Goal: Check status: Check status

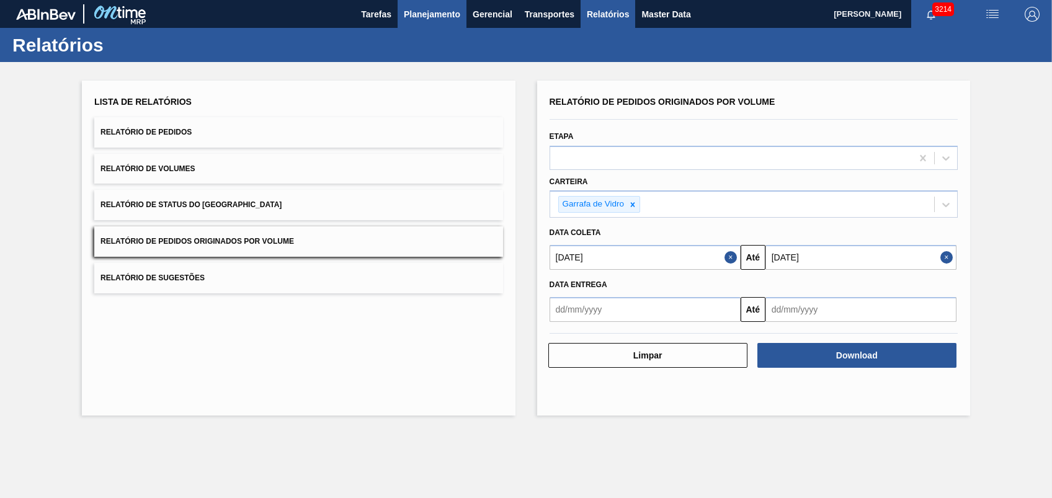
click at [425, 19] on span "Planejamento" at bounding box center [432, 14] width 56 height 15
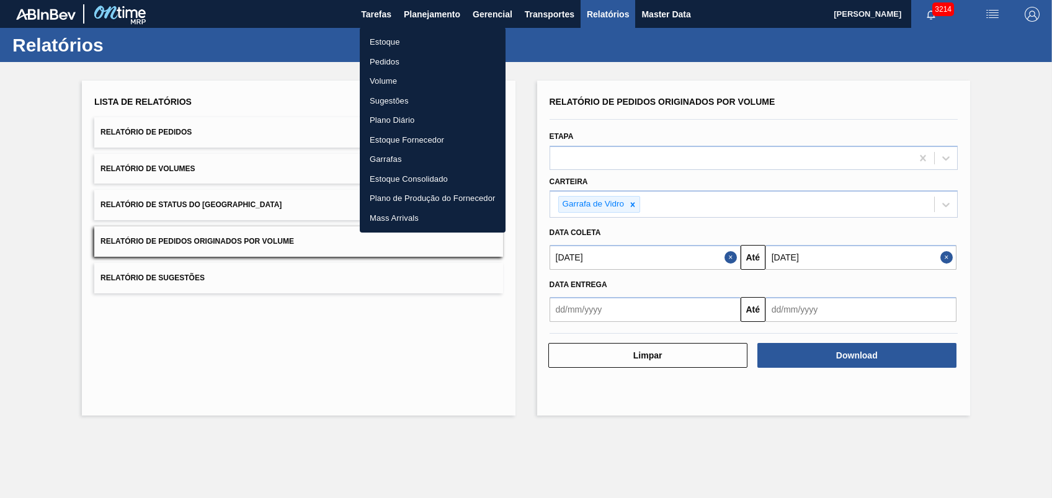
click at [394, 62] on li "Pedidos" at bounding box center [433, 62] width 146 height 20
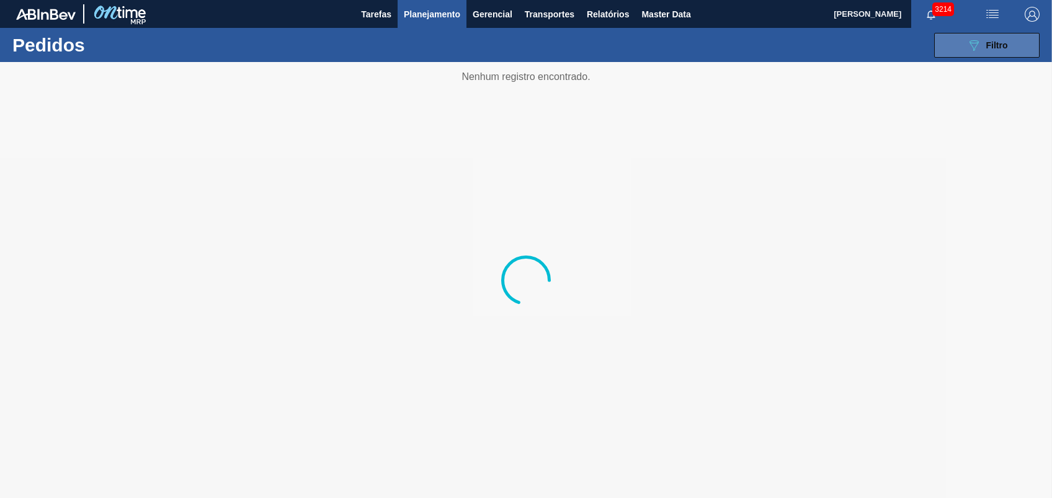
click at [1015, 53] on button "089F7B8B-B2A5-4AFE-B5C0-19BA573D28AC Filtro" at bounding box center [986, 45] width 105 height 25
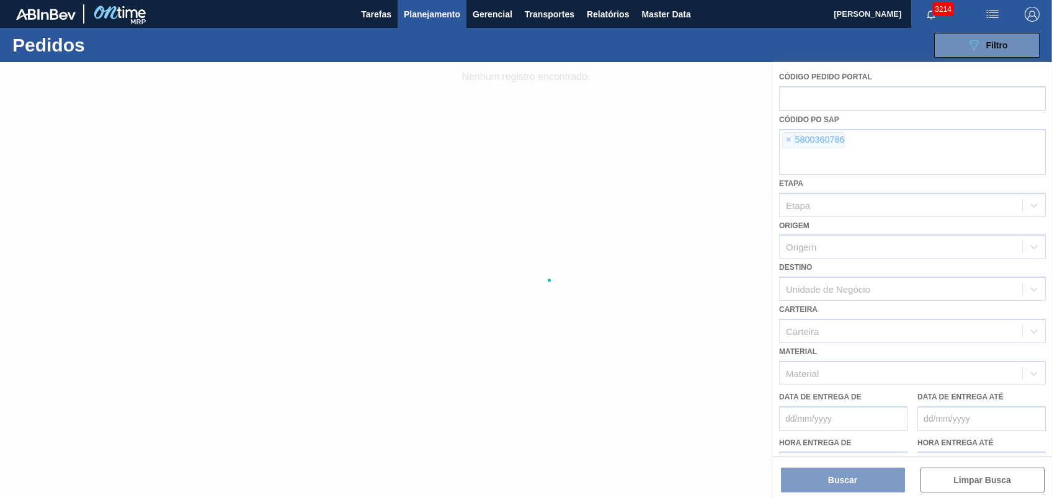
click at [784, 143] on div at bounding box center [526, 280] width 1052 height 436
click at [787, 140] on div at bounding box center [526, 280] width 1052 height 436
click at [788, 140] on div at bounding box center [526, 280] width 1052 height 436
click at [791, 141] on div at bounding box center [526, 280] width 1052 height 436
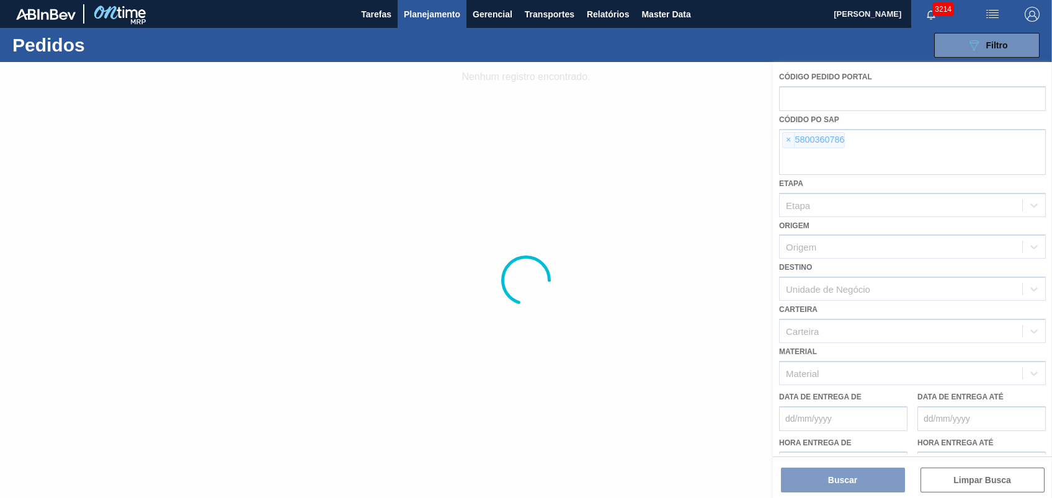
click at [792, 142] on div at bounding box center [526, 280] width 1052 height 436
click at [790, 142] on div at bounding box center [526, 280] width 1052 height 436
click at [789, 142] on div at bounding box center [526, 280] width 1052 height 436
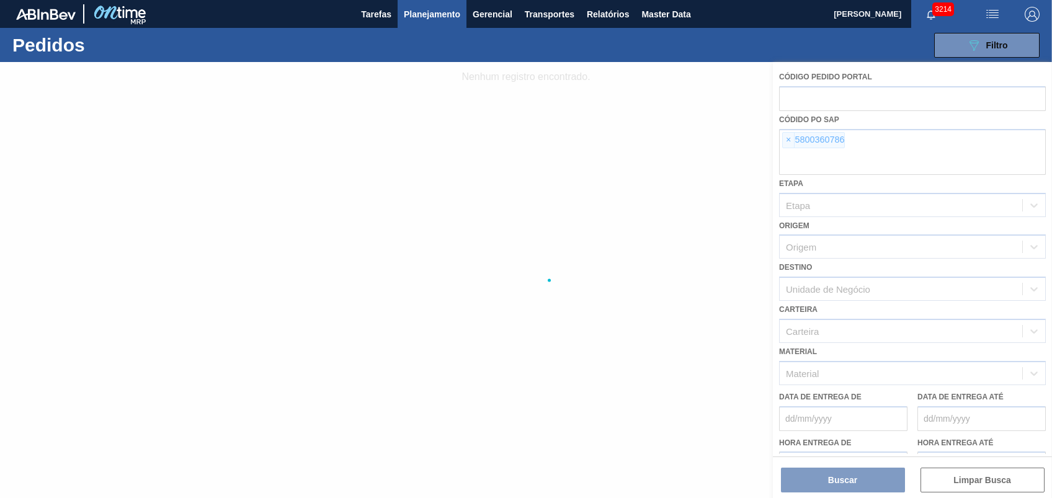
click at [788, 142] on div at bounding box center [526, 280] width 1052 height 436
click at [788, 141] on div at bounding box center [526, 280] width 1052 height 436
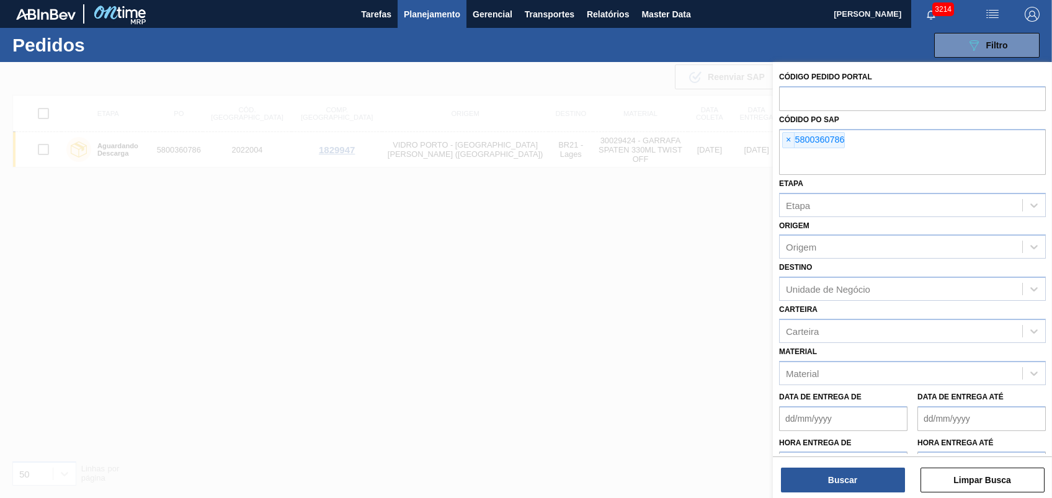
click at [788, 140] on span "×" at bounding box center [789, 140] width 12 height 15
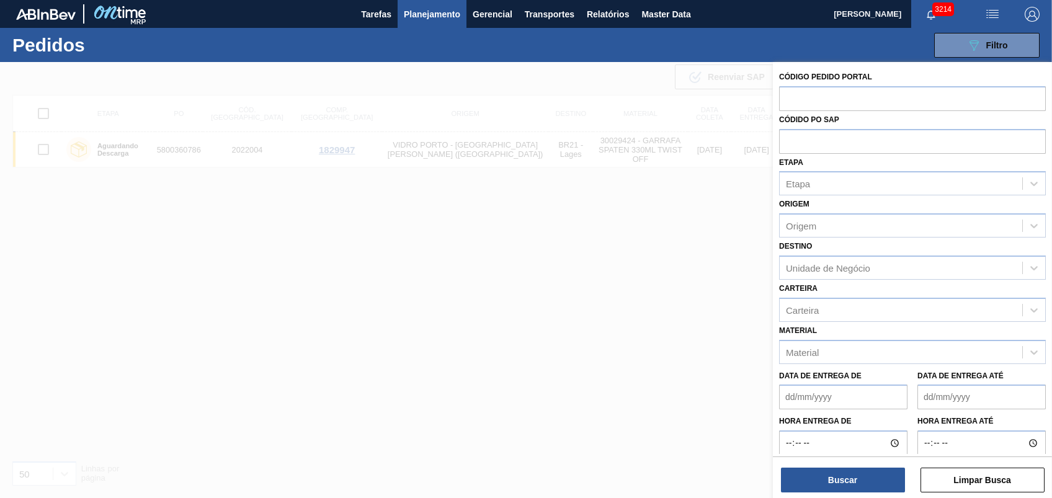
click at [788, 140] on input "text" at bounding box center [912, 141] width 267 height 24
paste input "text"
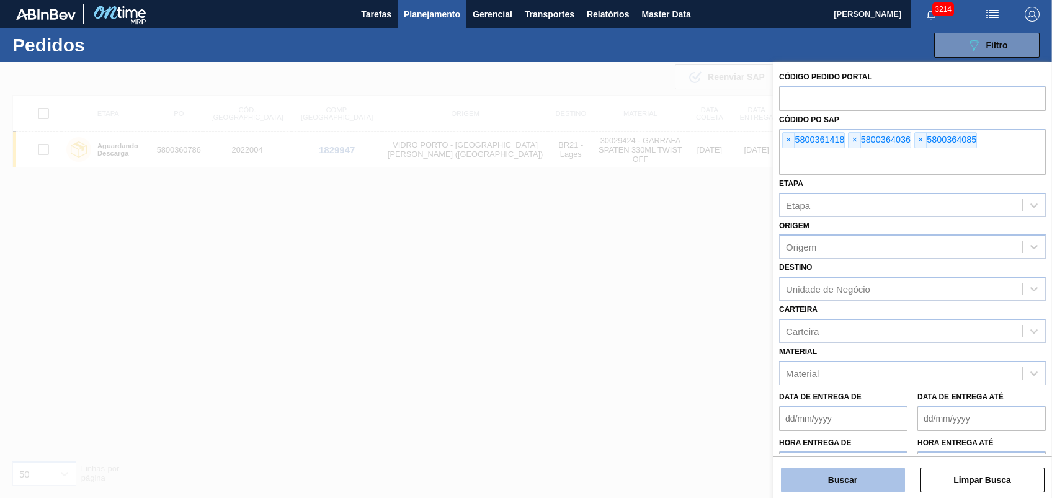
click at [834, 485] on button "Buscar" at bounding box center [843, 480] width 124 height 25
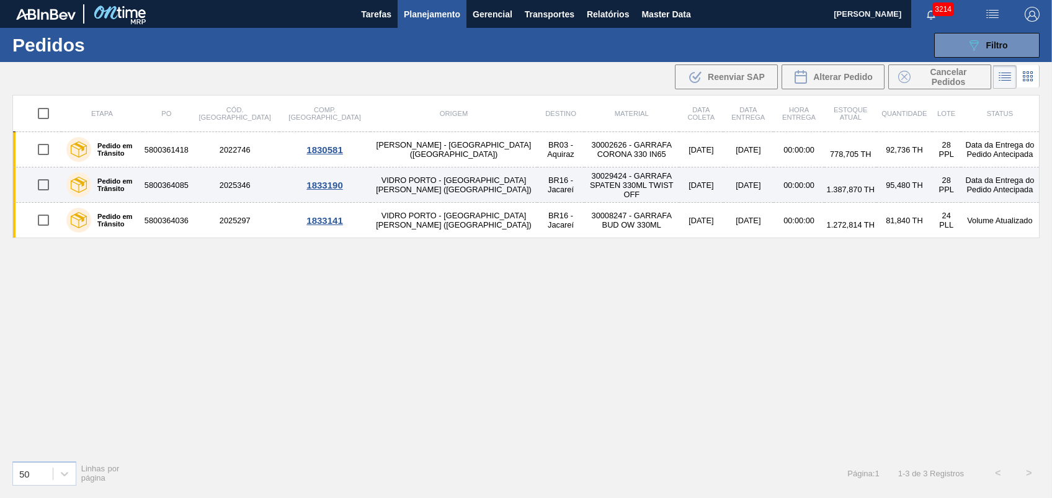
click at [723, 168] on td "[DATE]" at bounding box center [748, 185] width 50 height 35
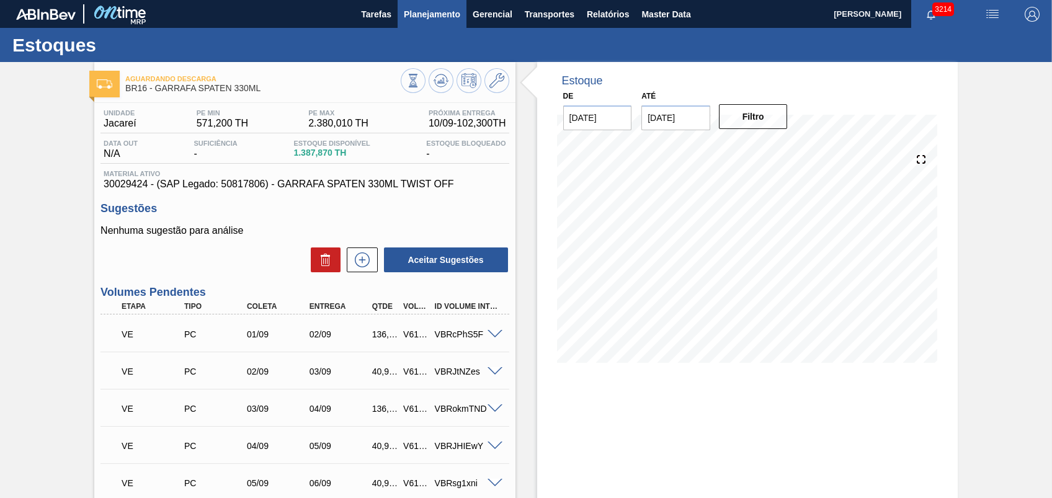
click at [411, 17] on span "Planejamento" at bounding box center [432, 14] width 56 height 15
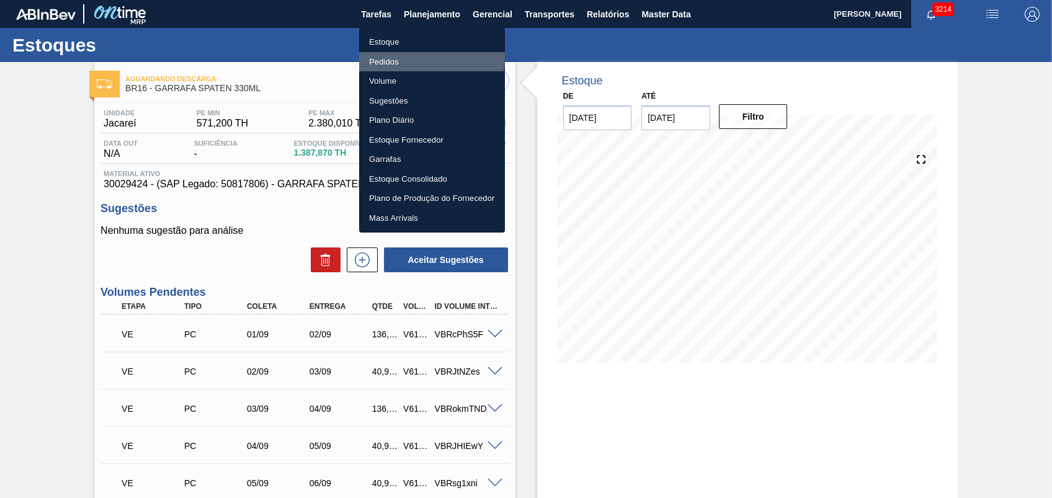
click at [398, 56] on li "Pedidos" at bounding box center [432, 62] width 146 height 20
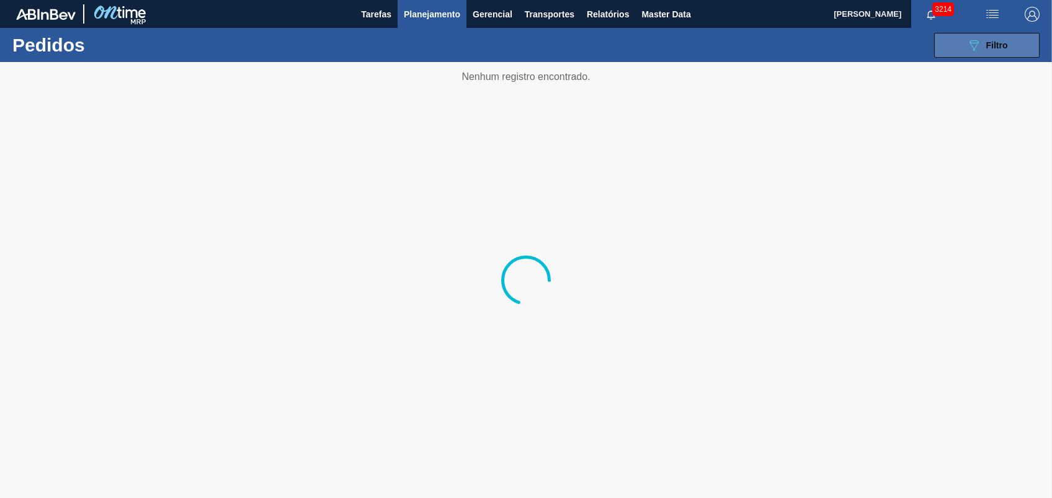
click at [979, 47] on icon "089F7B8B-B2A5-4AFE-B5C0-19BA573D28AC" at bounding box center [974, 45] width 15 height 15
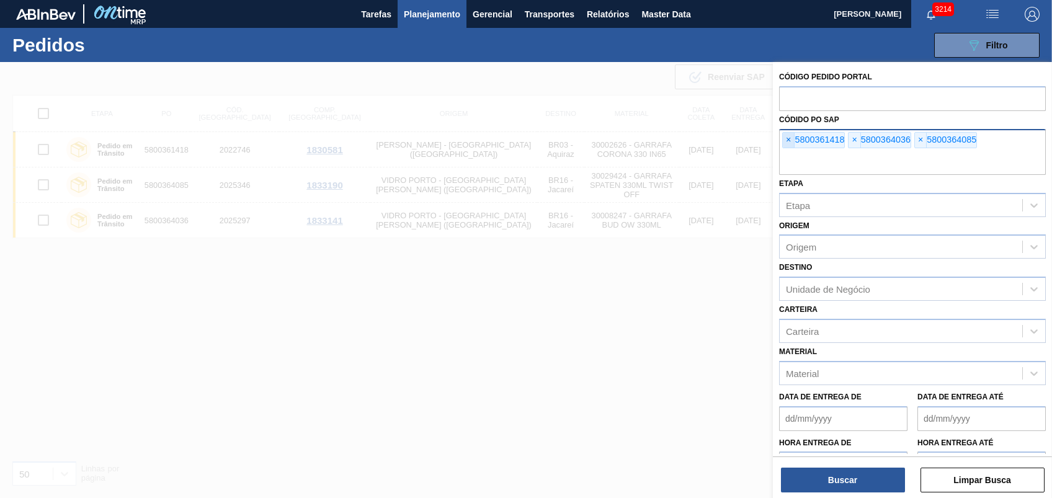
click at [790, 133] on span "×" at bounding box center [789, 140] width 12 height 15
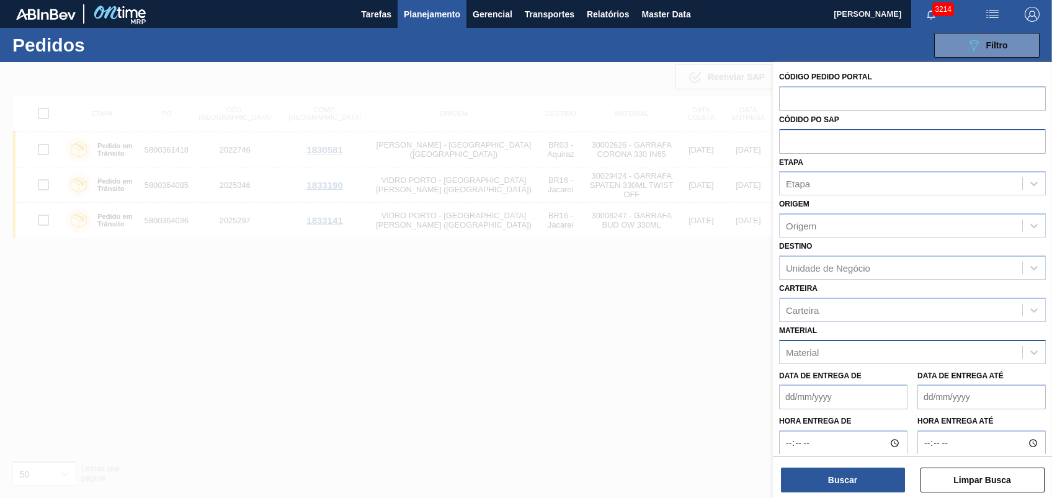
paste input "5800357411"
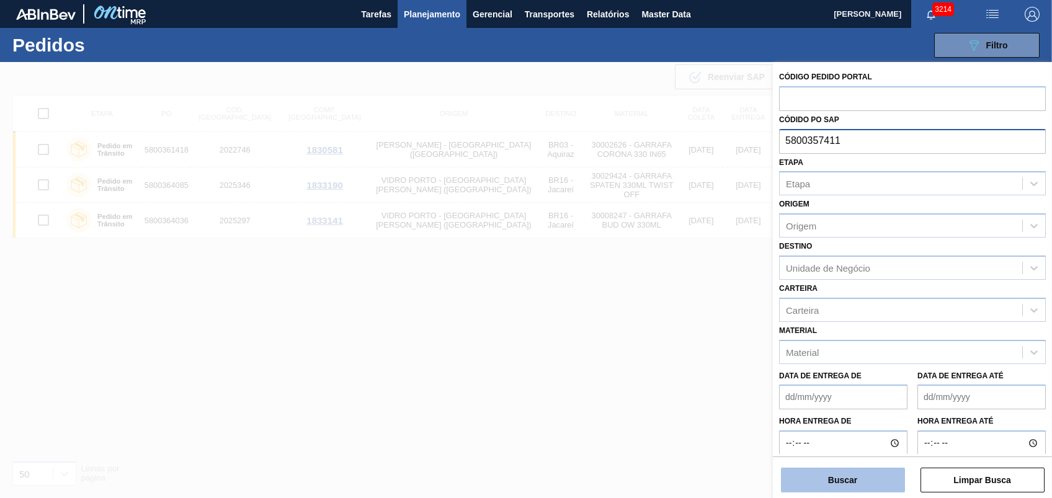
type input "5800357411"
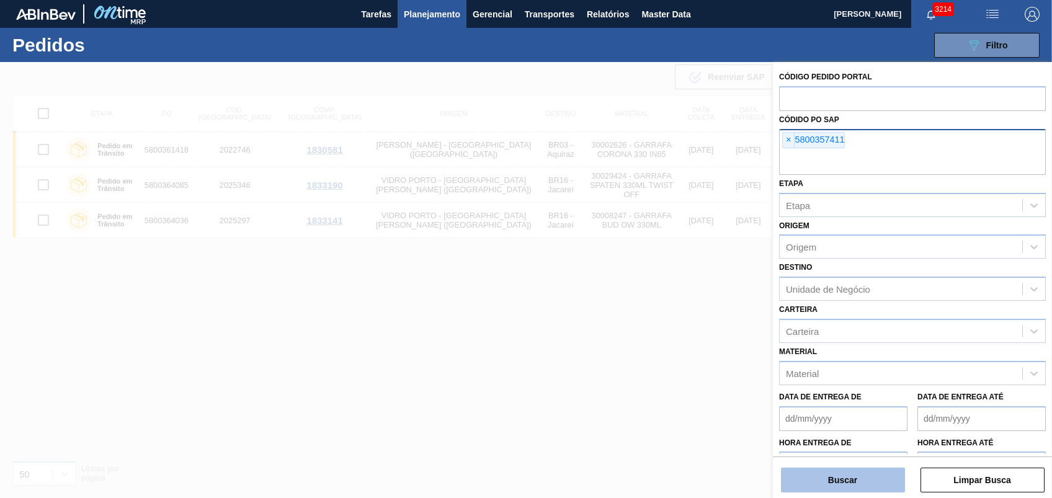
click at [841, 485] on button "Buscar" at bounding box center [843, 480] width 124 height 25
